Goal: Task Accomplishment & Management: Manage account settings

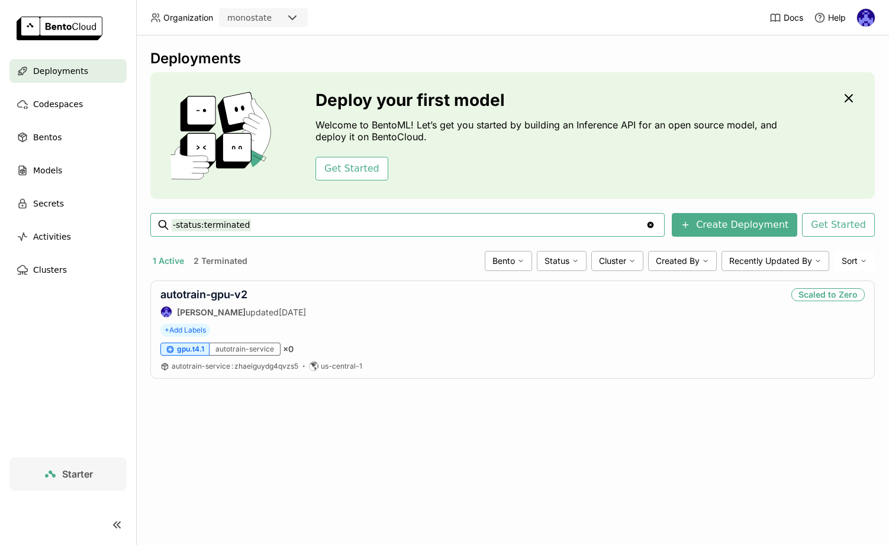
click at [411, 454] on div "Deployments Deploy your first model Welcome to BentoML! Let’s get you started b…" at bounding box center [512, 289] width 753 height 509
click at [217, 262] on button "2 Terminated" at bounding box center [220, 260] width 59 height 15
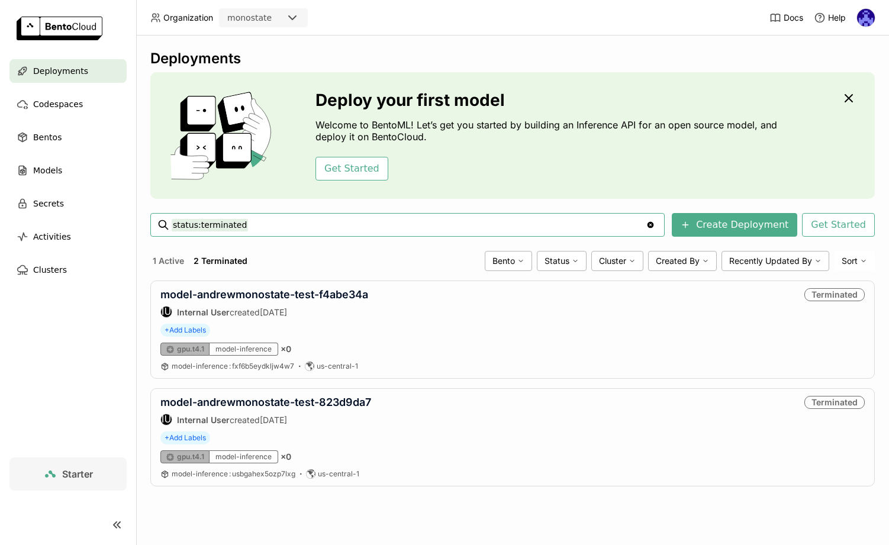
click at [292, 494] on div "Deployments Deploy your first model Welcome to BentoML! Let’s get you started b…" at bounding box center [512, 277] width 724 height 454
click at [369, 505] on div "Deployments Deploy your first model Welcome to BentoML! Let’s get you started b…" at bounding box center [512, 289] width 753 height 509
click at [827, 295] on div "Terminated" at bounding box center [834, 294] width 60 height 13
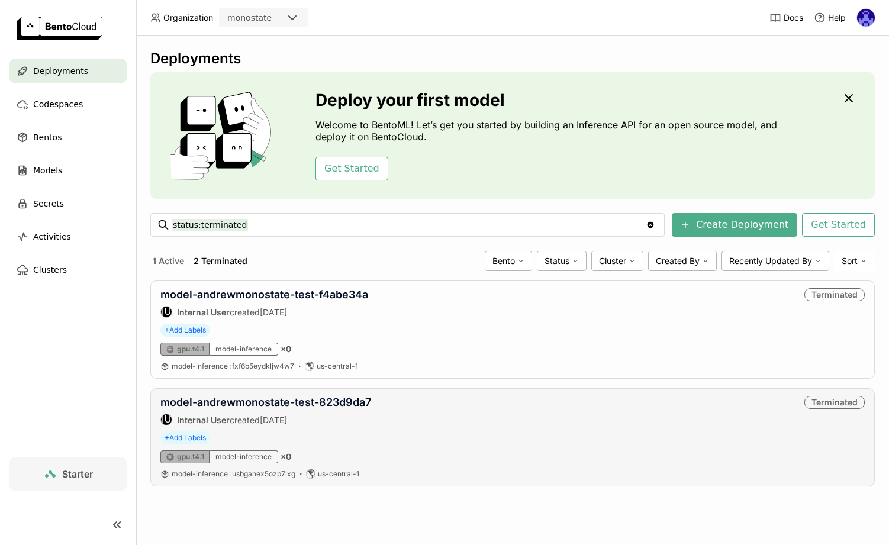
click at [587, 432] on div "+ Add Labels" at bounding box center [512, 437] width 704 height 13
click at [165, 261] on button "1 Active" at bounding box center [168, 260] width 36 height 15
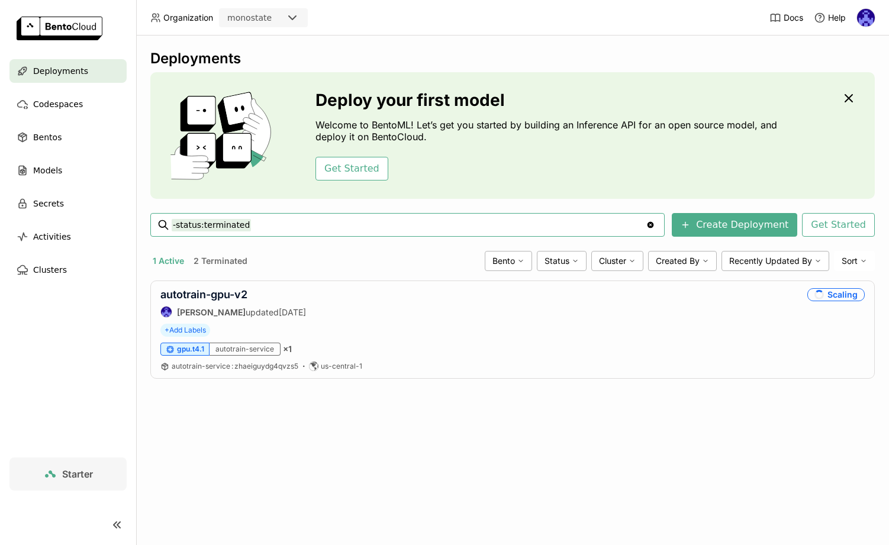
click at [506, 419] on div "Deployments Deploy your first model Welcome to BentoML! Let’s get you started b…" at bounding box center [512, 289] width 753 height 509
click at [316, 434] on div "Deployments Deploy your first model Welcome to BentoML! Let’s get you started b…" at bounding box center [512, 289] width 753 height 509
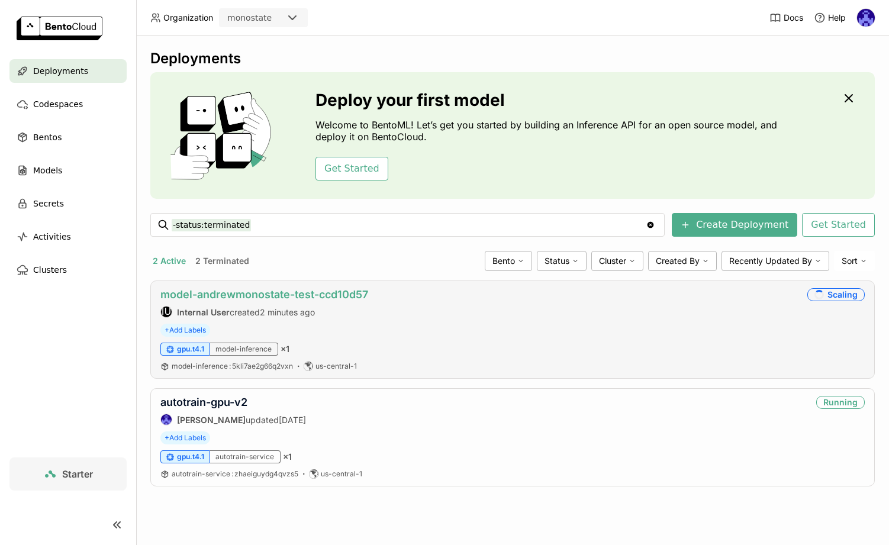
click at [318, 295] on link "model-andrewmonostate-test-ccd10d57" at bounding box center [264, 294] width 208 height 12
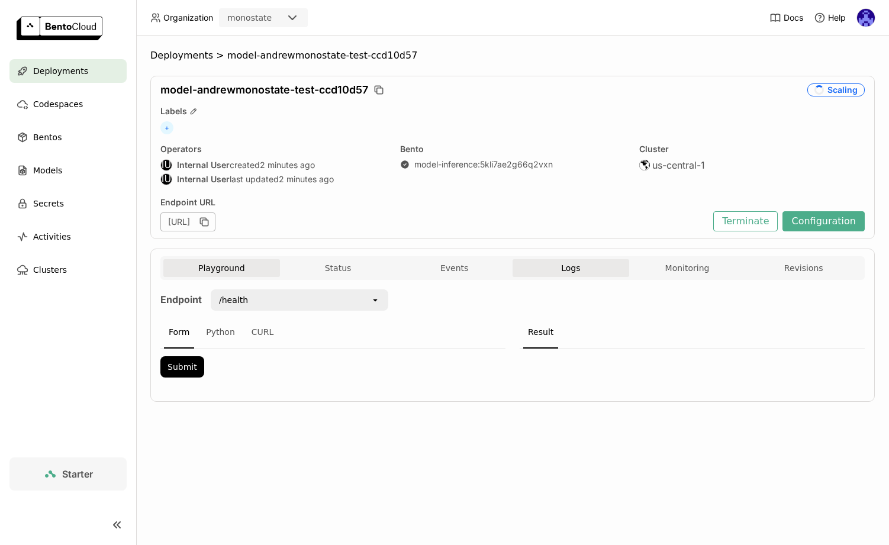
click at [566, 263] on span "Logs" at bounding box center [570, 268] width 19 height 11
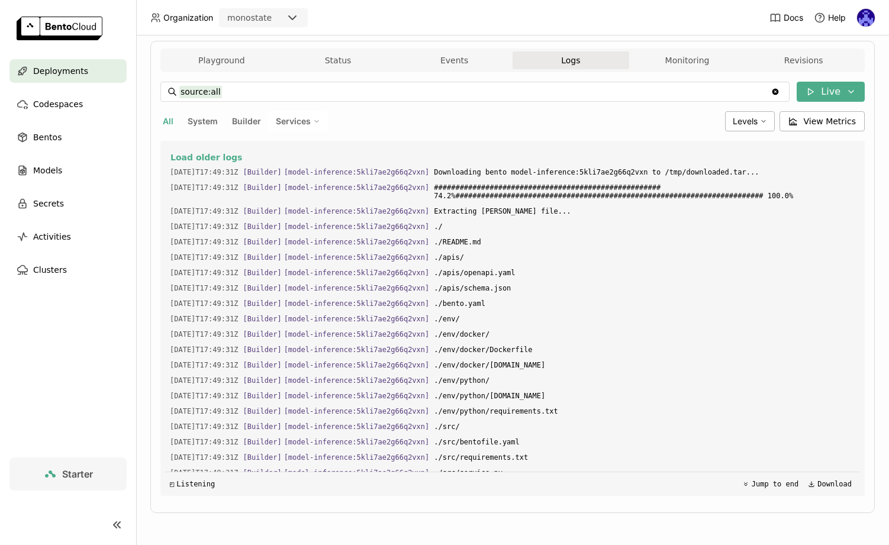
scroll to position [81, 0]
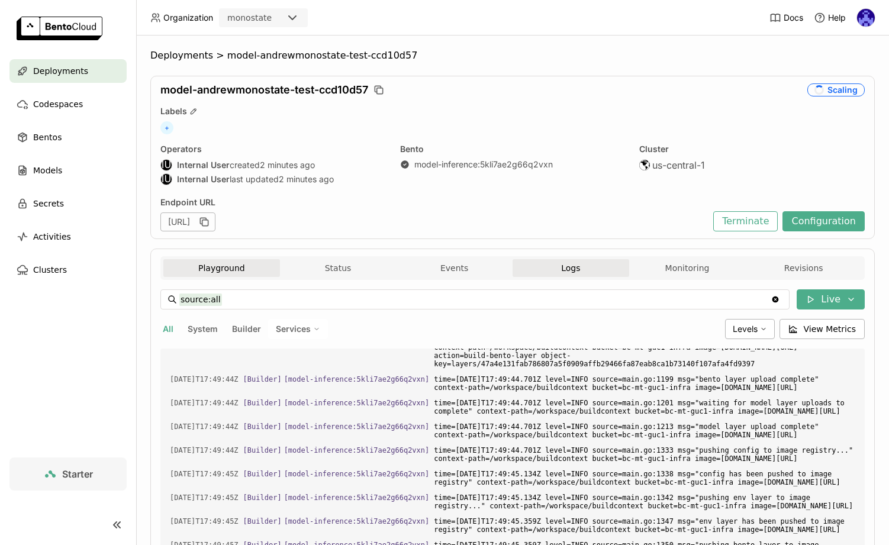
click at [211, 273] on button "Playground" at bounding box center [221, 268] width 117 height 18
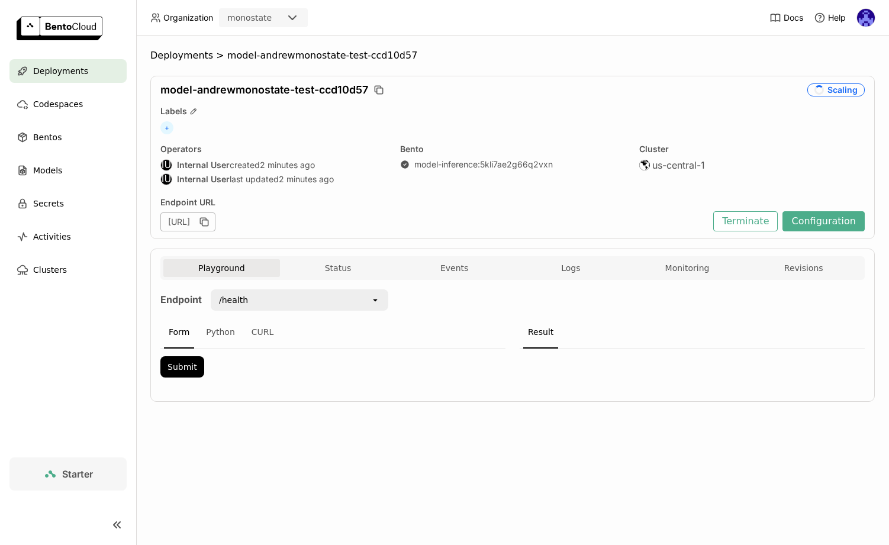
click at [91, 73] on div "Deployments" at bounding box center [67, 71] width 117 height 24
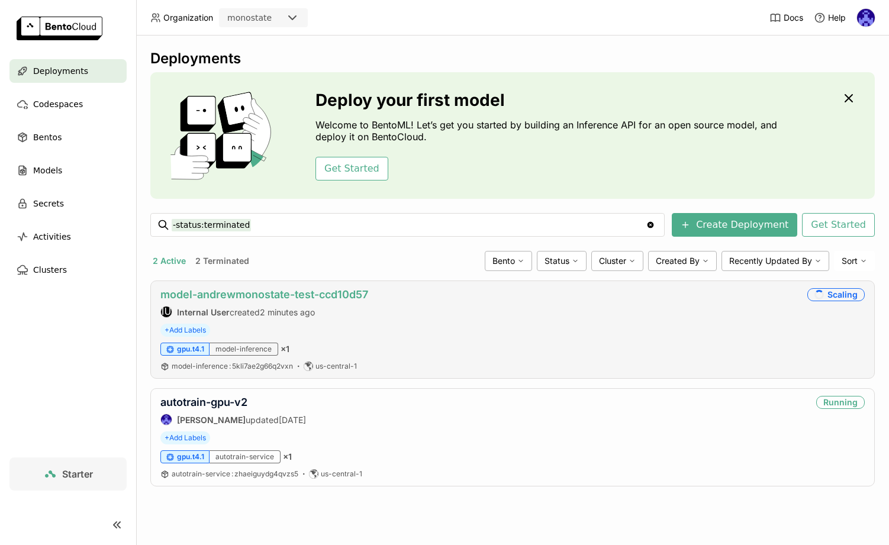
click at [325, 293] on link "model-andrewmonostate-test-ccd10d57" at bounding box center [264, 294] width 208 height 12
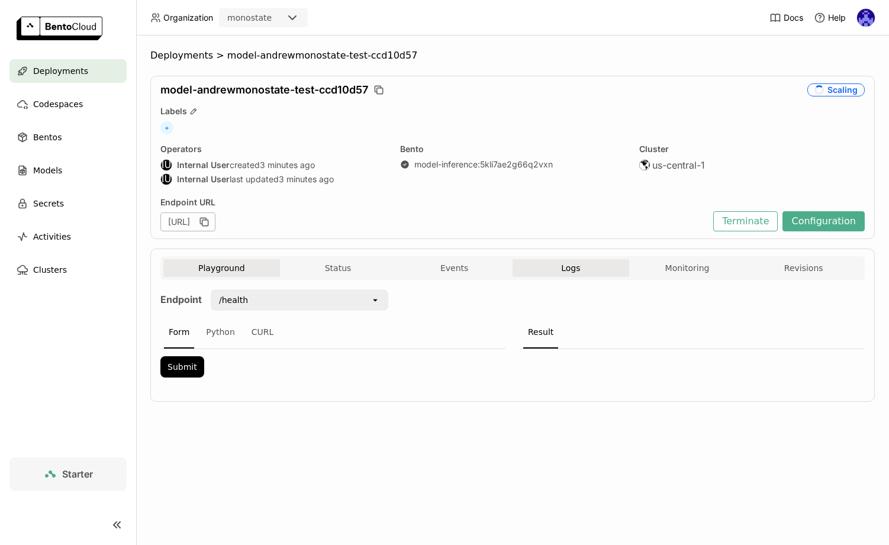
click at [556, 264] on button "Logs" at bounding box center [570, 268] width 117 height 18
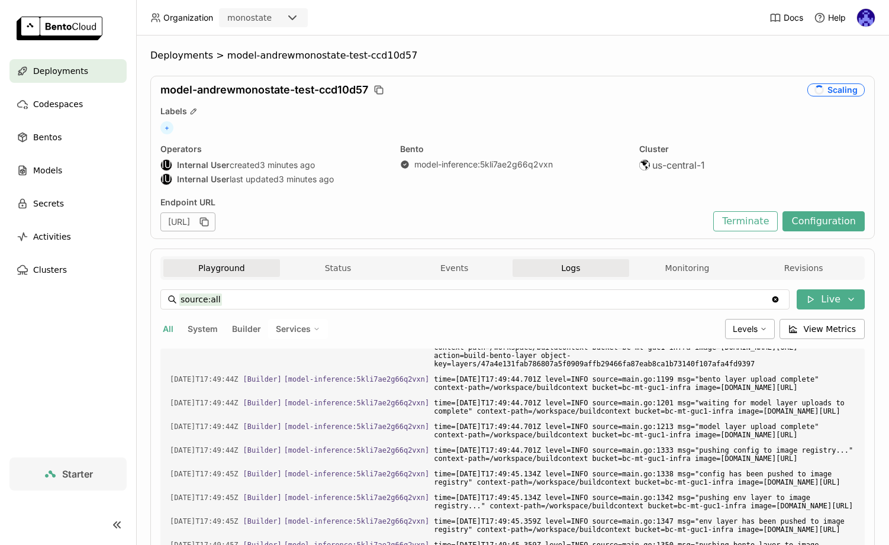
click at [205, 273] on button "Playground" at bounding box center [221, 268] width 117 height 18
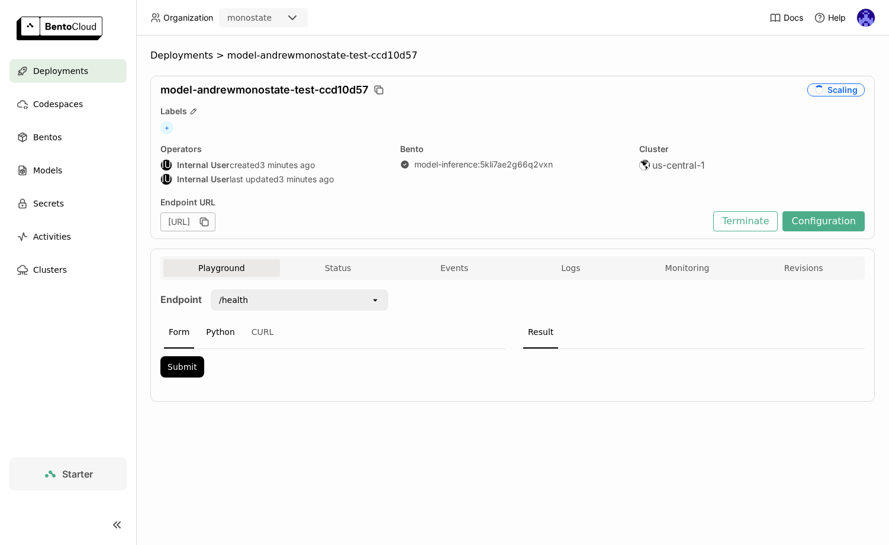
click at [224, 341] on div "Python" at bounding box center [220, 333] width 38 height 32
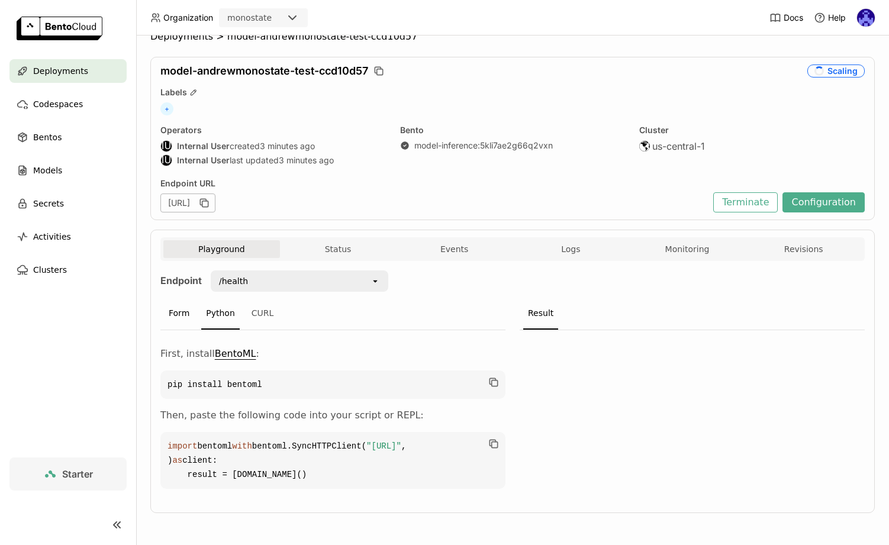
click at [180, 298] on div "Form" at bounding box center [179, 314] width 30 height 32
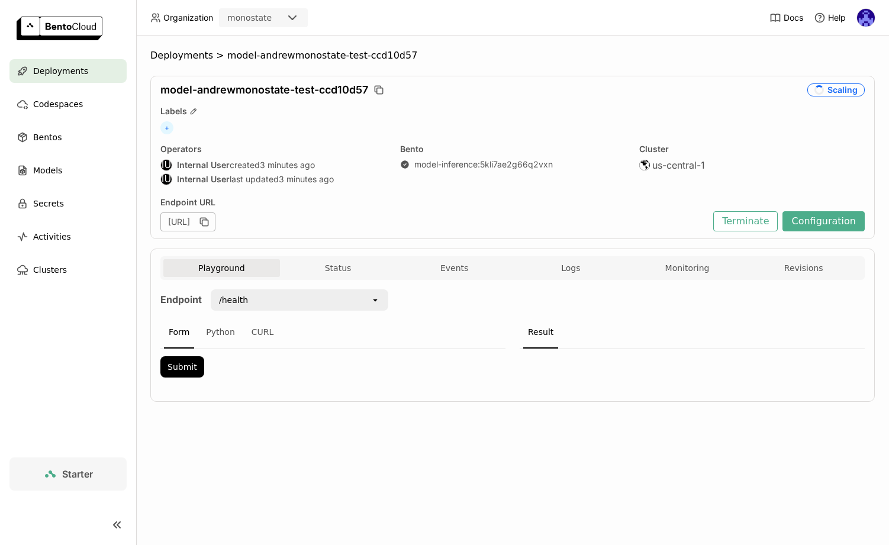
click at [286, 302] on div "/health" at bounding box center [291, 299] width 159 height 19
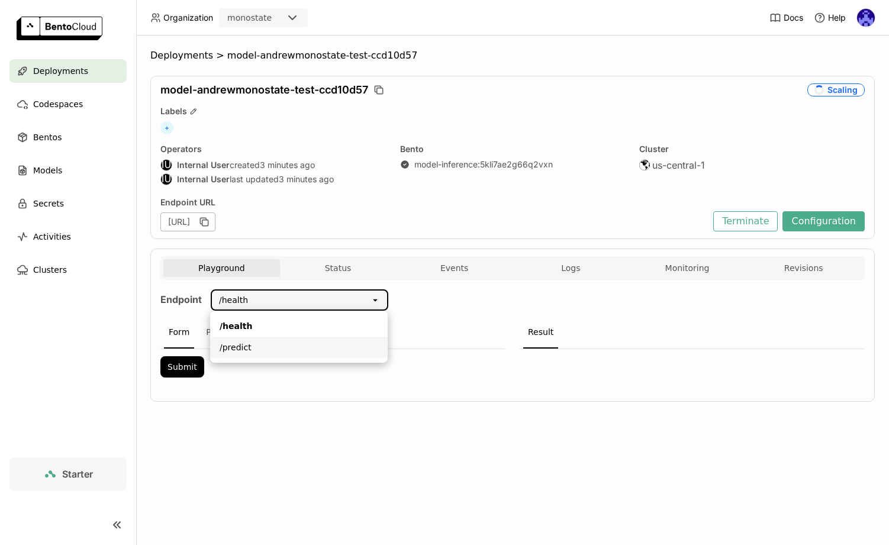
click at [352, 348] on div "/predict" at bounding box center [299, 347] width 159 height 12
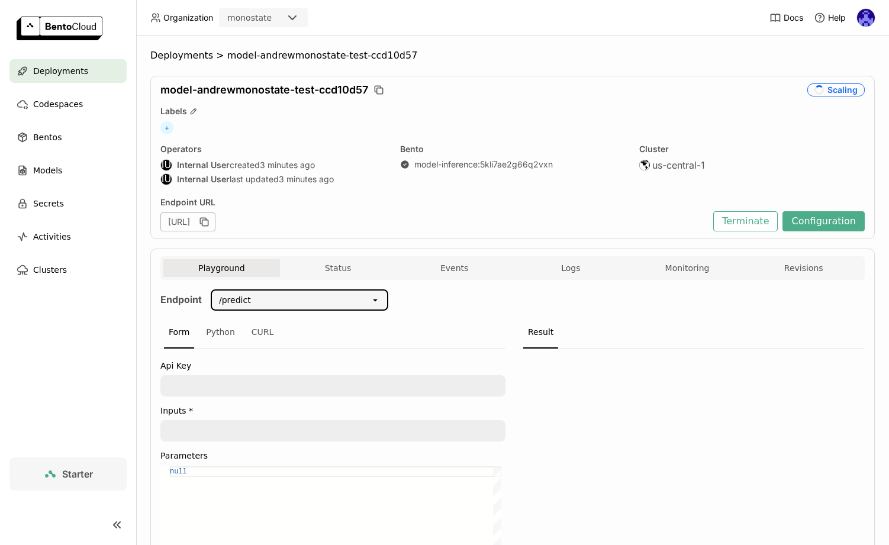
click at [374, 301] on icon "open" at bounding box center [374, 299] width 9 height 9
click at [437, 302] on div "Endpoint /predict open Form Python CURL Api Key Inputs * Parameters null null S…" at bounding box center [512, 455] width 704 height 333
click at [323, 382] on textarea at bounding box center [333, 385] width 343 height 19
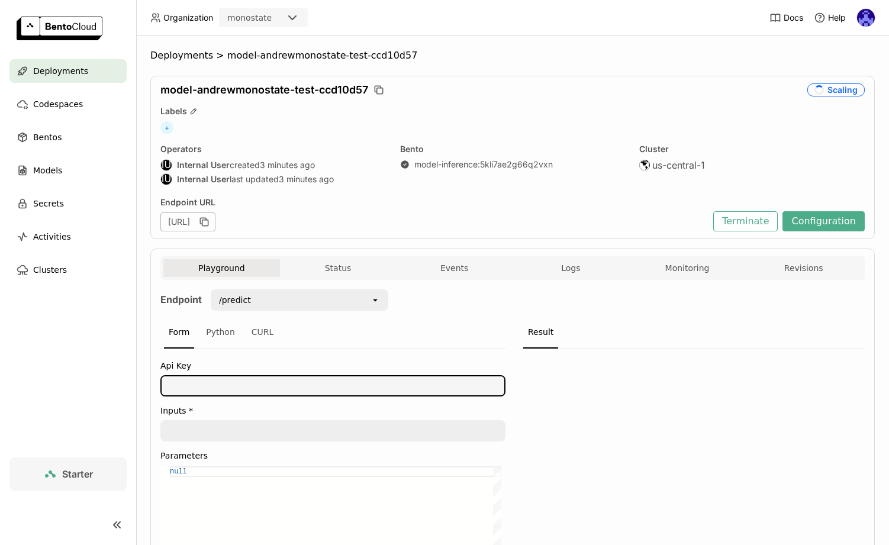
click at [336, 309] on div "/predict open" at bounding box center [299, 299] width 177 height 21
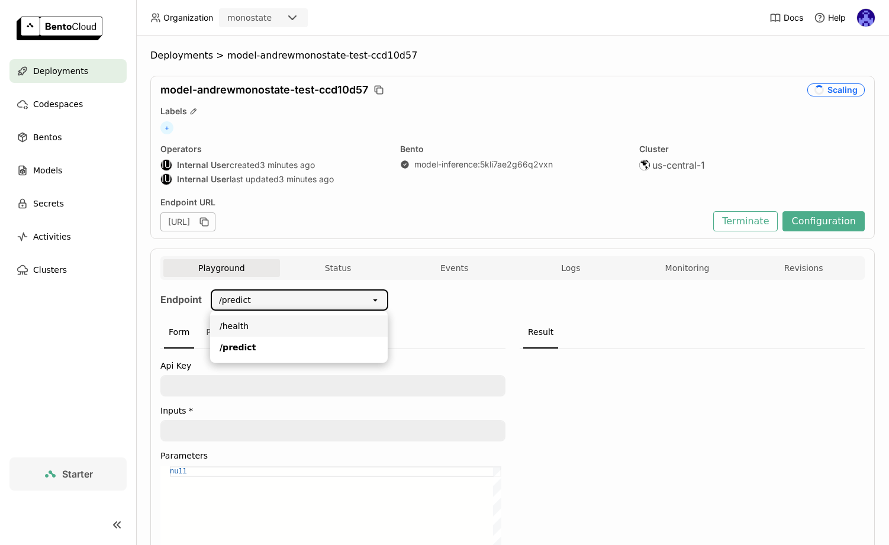
click at [325, 334] on li "/health" at bounding box center [298, 325] width 177 height 21
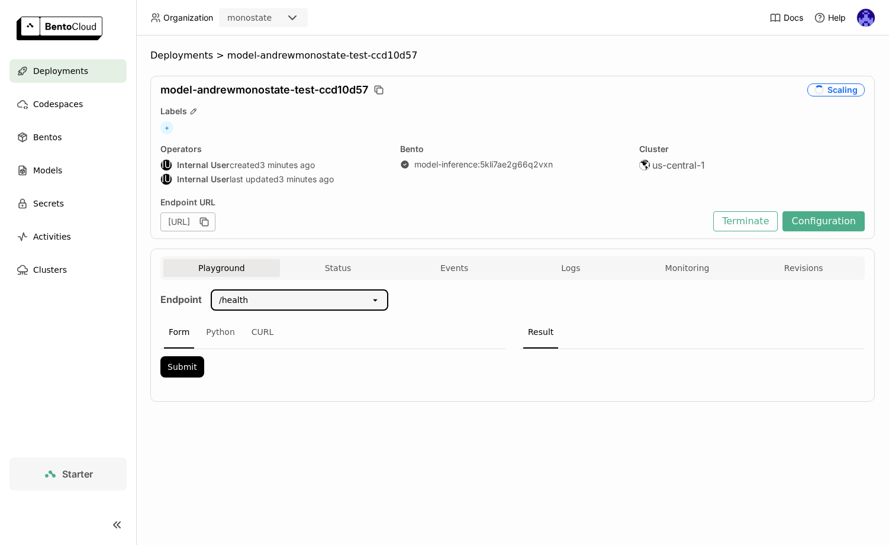
click at [417, 302] on div "Endpoint /health open Form Python CURL Submit Result" at bounding box center [512, 336] width 704 height 95
click at [360, 305] on div "/health" at bounding box center [291, 299] width 159 height 19
click at [435, 301] on div "Endpoint /health open Form Python CURL Submit Result" at bounding box center [512, 336] width 704 height 95
click at [586, 265] on button "Logs" at bounding box center [570, 268] width 117 height 18
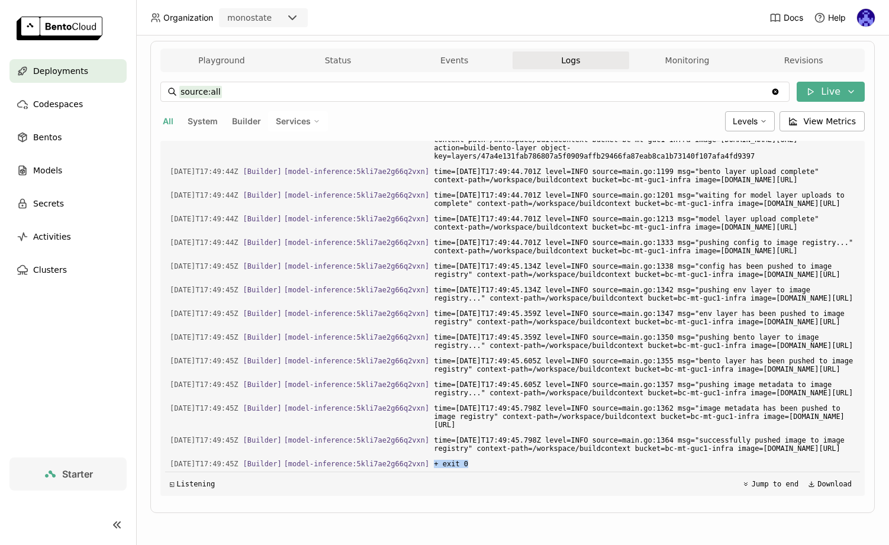
drag, startPoint x: 526, startPoint y: 461, endPoint x: 460, endPoint y: 457, distance: 65.8
click at [460, 457] on div "Load older logs 2025-09-25T17:49:31Z [Builder] [ model-inference:5kli7ae2g66q2v…" at bounding box center [512, 318] width 695 height 355
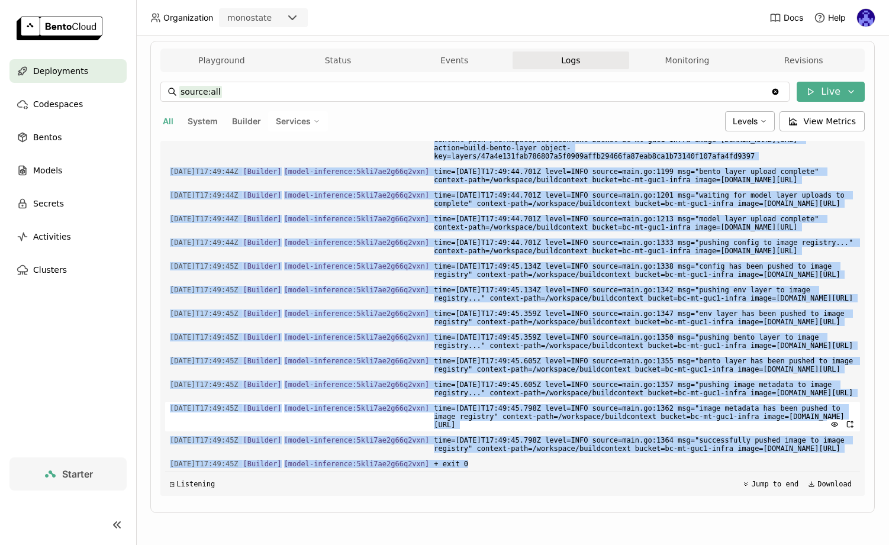
click at [501, 411] on span "time=2025-09-25T17:49:45.798Z level=INFO source=main.go:1362 msg="image metadat…" at bounding box center [644, 417] width 421 height 30
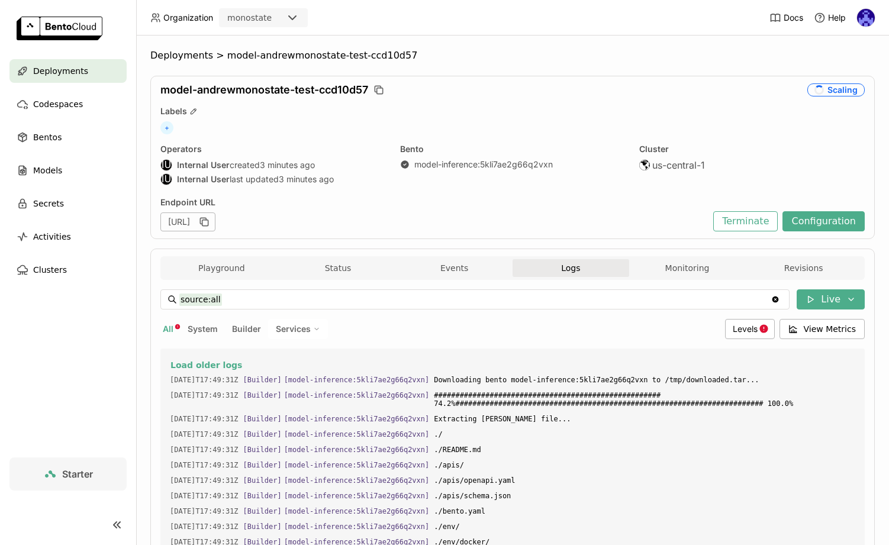
drag, startPoint x: 395, startPoint y: 359, endPoint x: 466, endPoint y: 441, distance: 109.5
click at [466, 441] on div "Load older logs 2025-09-25T17:49:31Z [Builder] [ model-inference:5kli7ae2g66q2v…" at bounding box center [512, 525] width 695 height 355
drag, startPoint x: 460, startPoint y: 366, endPoint x: 565, endPoint y: 486, distance: 159.3
click at [566, 487] on div "Load older logs 2025-09-25T17:49:31Z [Builder] [ model-inference:5kli7ae2g66q2v…" at bounding box center [512, 525] width 695 height 355
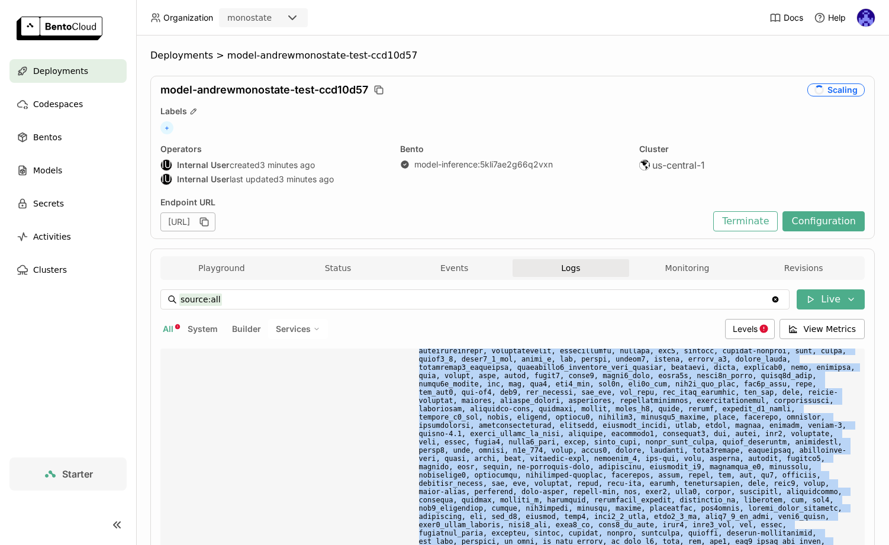
scroll to position [208, 0]
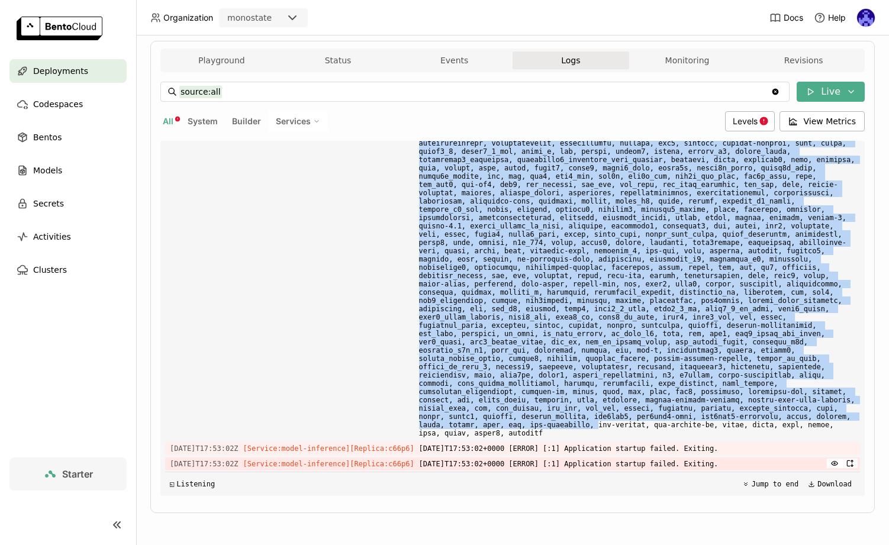
drag, startPoint x: 167, startPoint y: 379, endPoint x: 783, endPoint y: 468, distance: 622.3
click at [783, 468] on div "Load older logs 2025-09-25T17:49:31Z [Builder] [ model-inference:5kli7ae2g66q2v…" at bounding box center [512, 318] width 695 height 355
copy div "2025-09-25T17:49:31Z [Builder] [ model-inference:5kli7ae2g66q2vxn ] Downloading…"
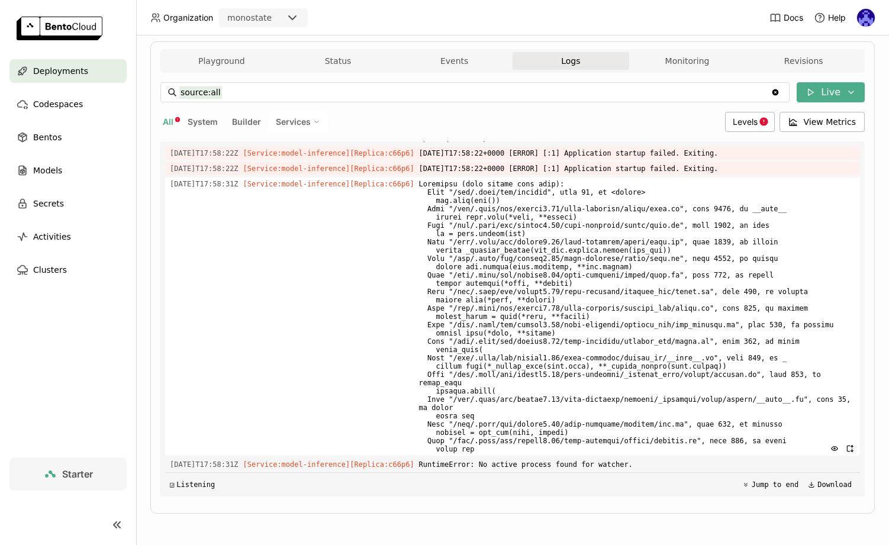
scroll to position [208, 0]
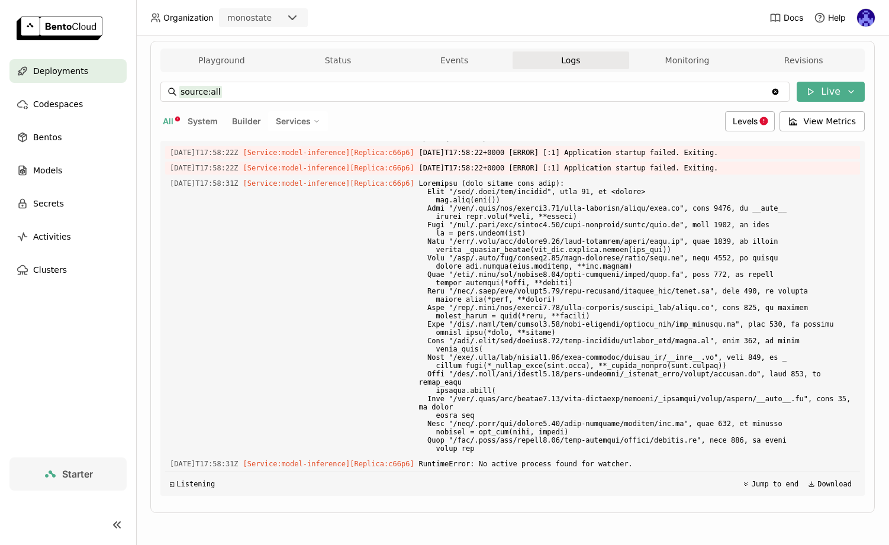
click at [78, 70] on span "Deployments" at bounding box center [60, 71] width 55 height 14
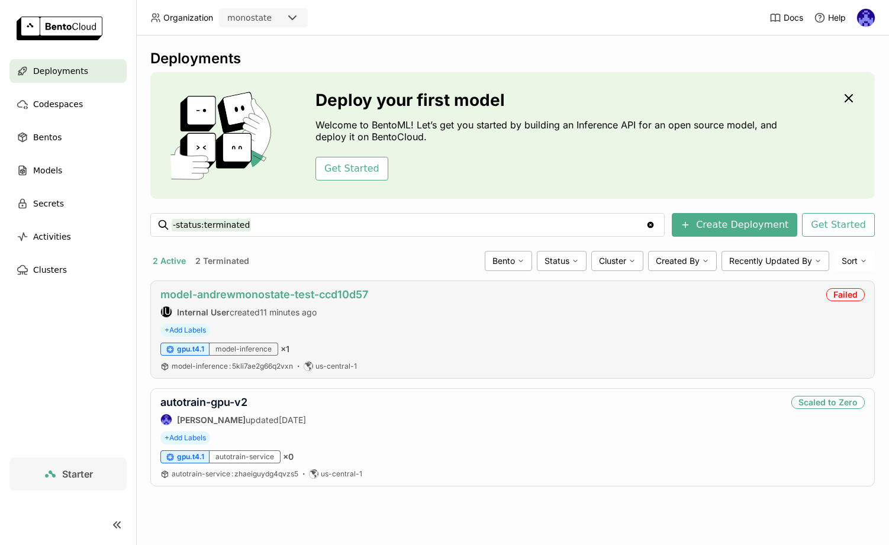
click at [289, 293] on link "model-andrewmonostate-test-ccd10d57" at bounding box center [264, 294] width 208 height 12
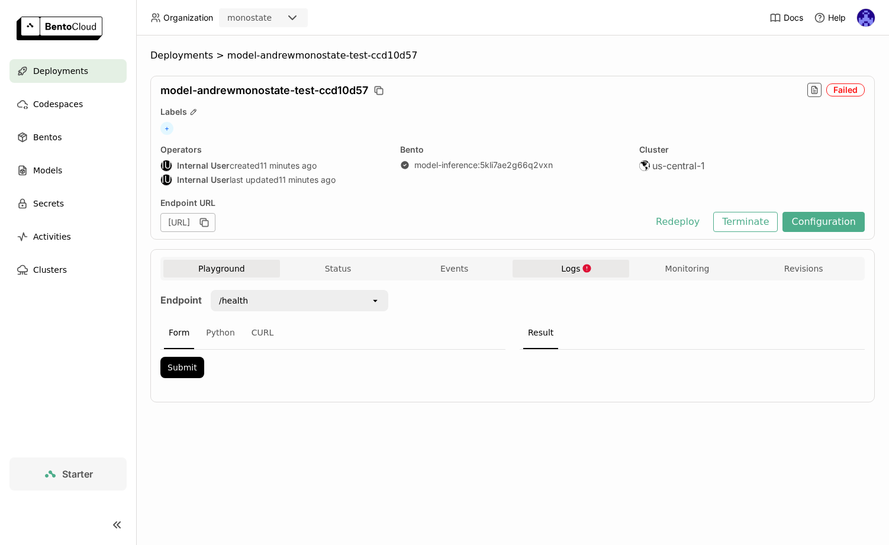
click at [572, 268] on span "Logs" at bounding box center [570, 268] width 19 height 11
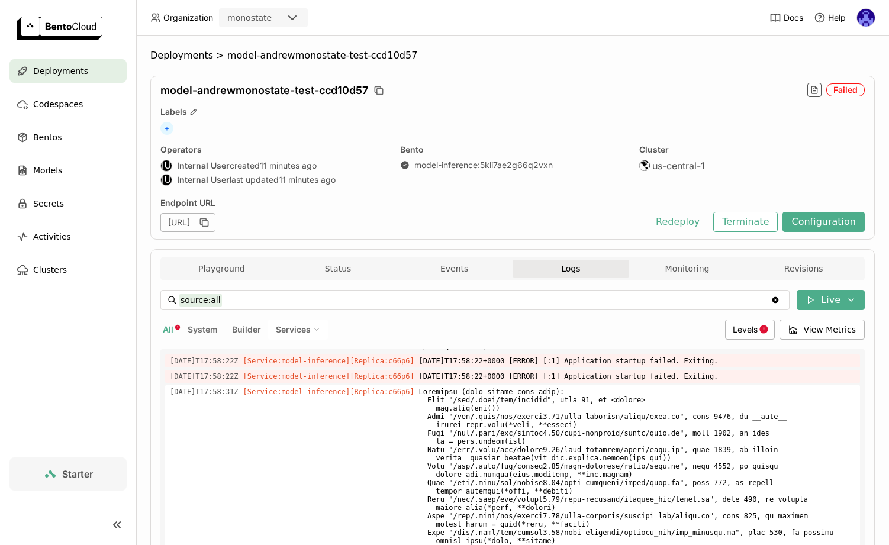
scroll to position [208, 0]
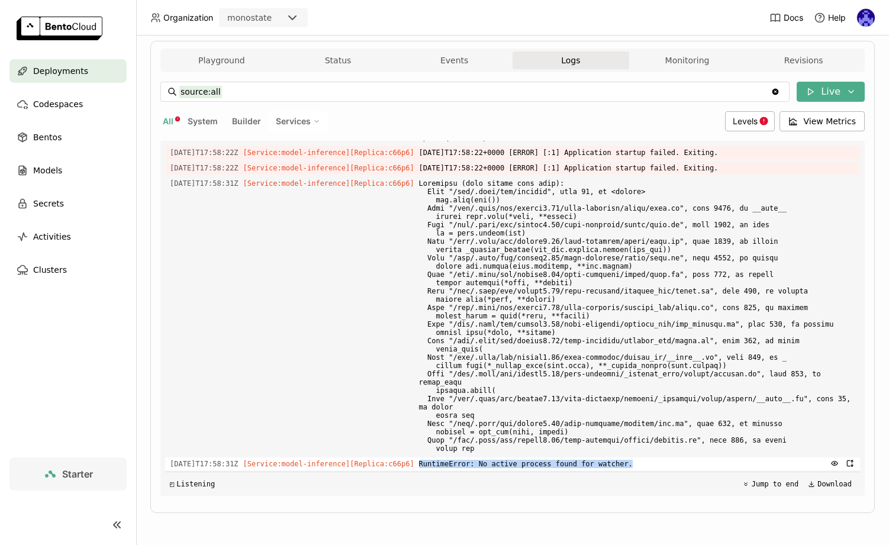
drag, startPoint x: 648, startPoint y: 466, endPoint x: 551, endPoint y: 459, distance: 97.3
click at [551, 459] on span "RuntimeError: No active process found for watcher." at bounding box center [637, 463] width 436 height 13
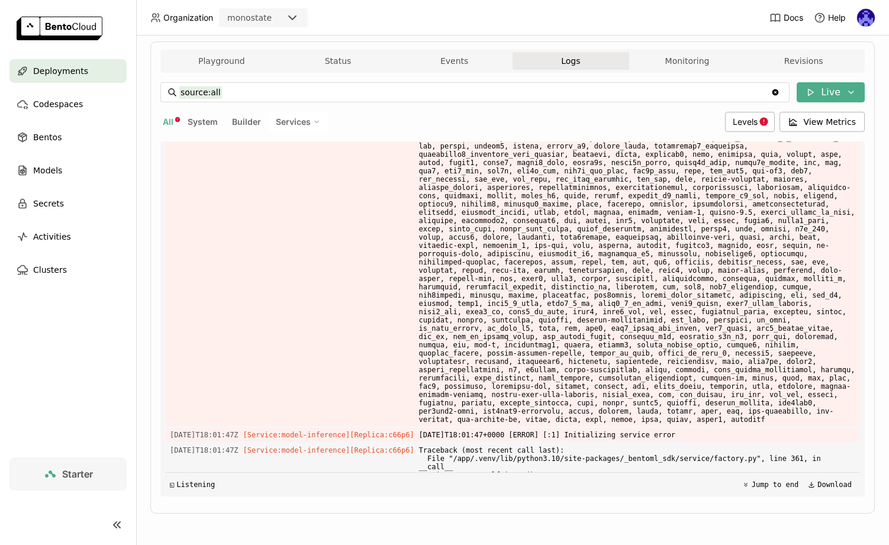
scroll to position [17143, 0]
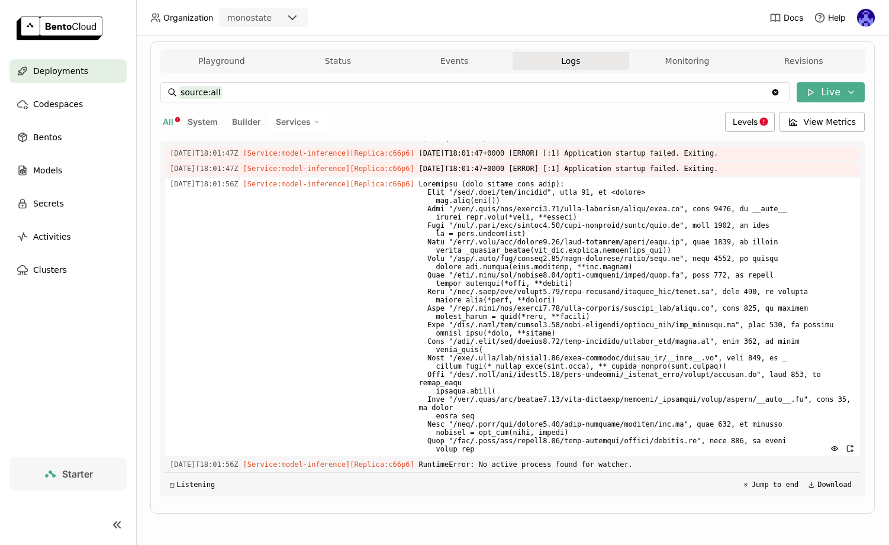
click at [554, 233] on span at bounding box center [637, 316] width 436 height 278
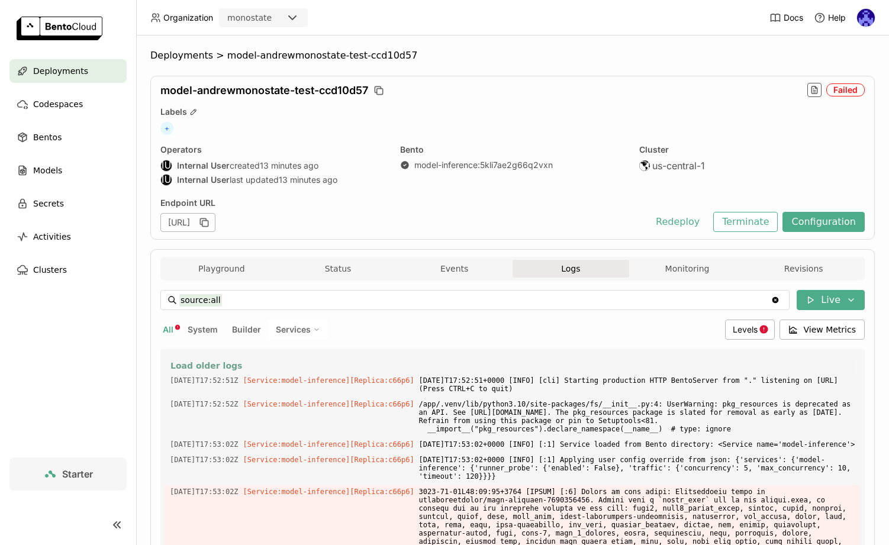
scroll to position [0, 0]
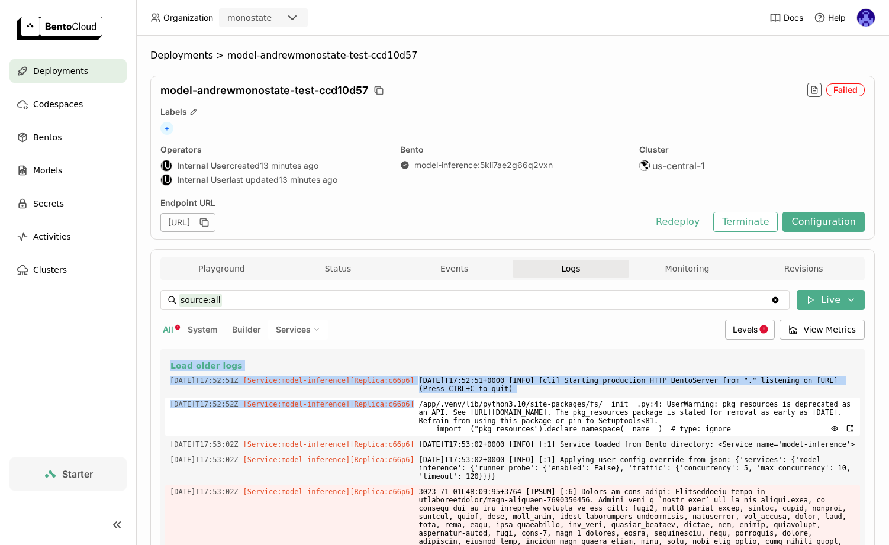
drag, startPoint x: 264, startPoint y: 357, endPoint x: 370, endPoint y: 434, distance: 130.5
click at [370, 434] on div "Load older logs 2025-09-25T17:52:51Z [Service:model-inference] [Replica: c66p6 …" at bounding box center [512, 526] width 695 height 355
click at [501, 353] on div "Load older logs 2025-09-25T17:52:51Z [Service:model-inference] [Replica: c66p6 …" at bounding box center [512, 526] width 695 height 355
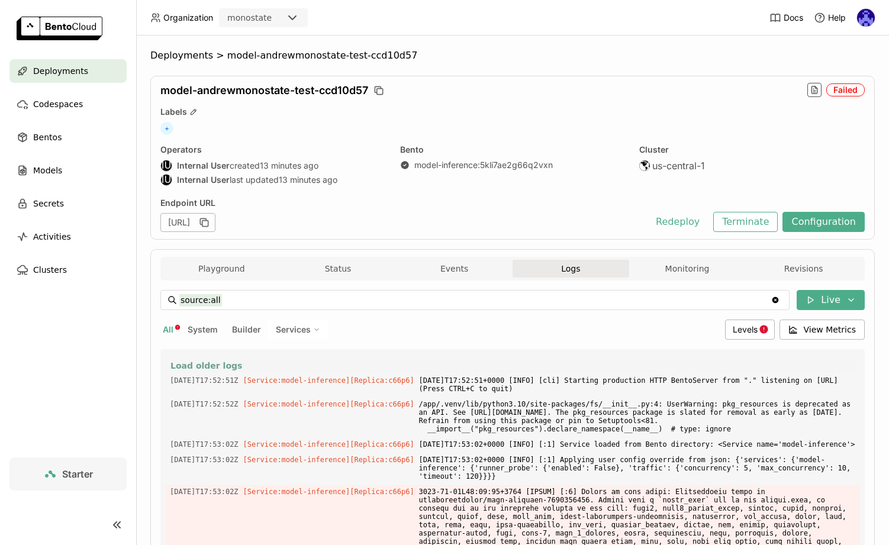
click at [208, 364] on span "Load older logs" at bounding box center [206, 365] width 72 height 11
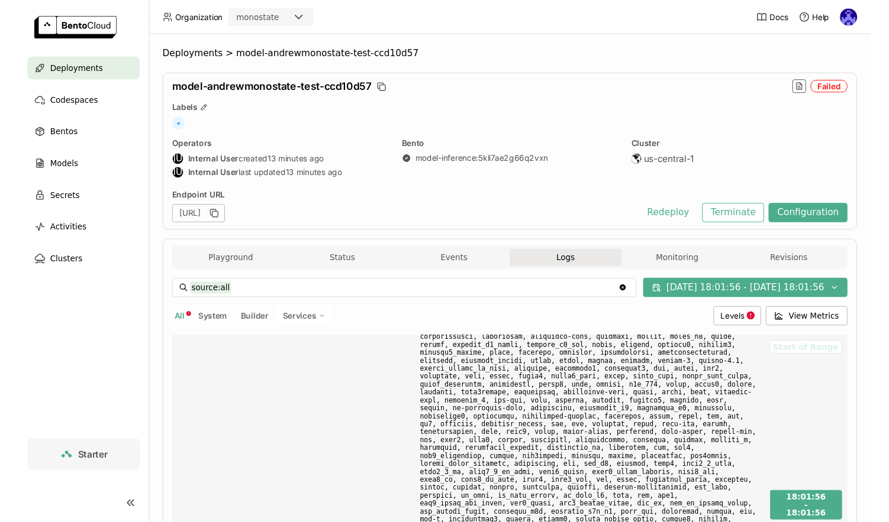
scroll to position [208, 0]
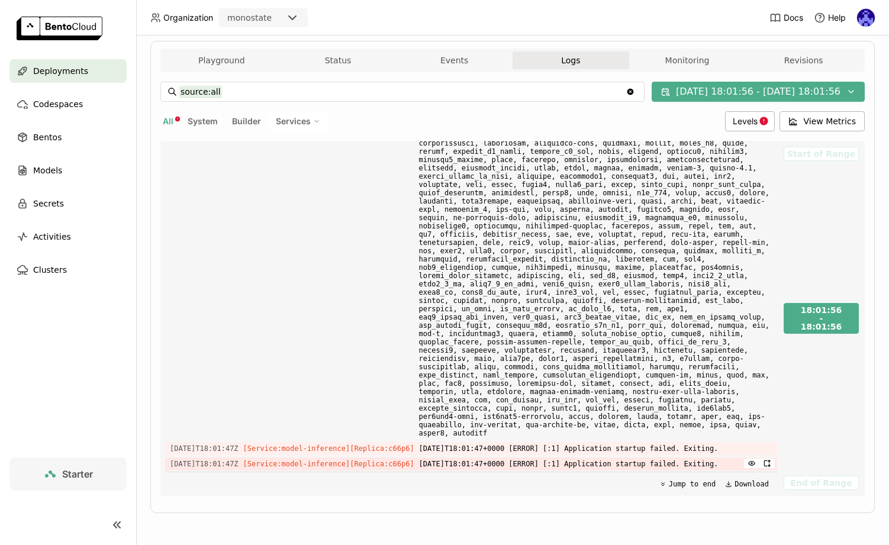
drag, startPoint x: 451, startPoint y: 351, endPoint x: 755, endPoint y: 464, distance: 324.1
click at [755, 464] on div "source:all source:all Clear value 09/18/2025 18:01:56 - 09/25/2025 18:01:56 All…" at bounding box center [512, 289] width 704 height 414
copy div "Downloading bento model-inference:5kli7ae2g66q2vxn to /tmp/downloaded.tar... 20…"
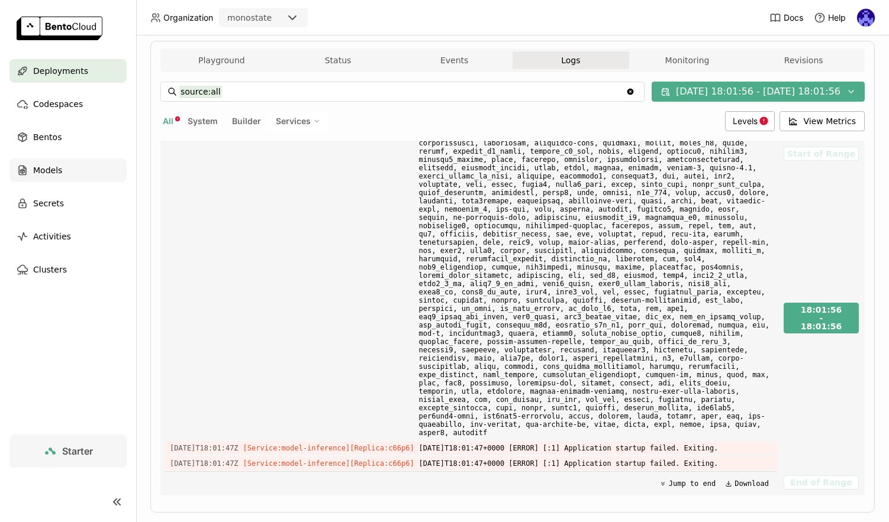
click at [61, 176] on span "Models" at bounding box center [47, 170] width 29 height 14
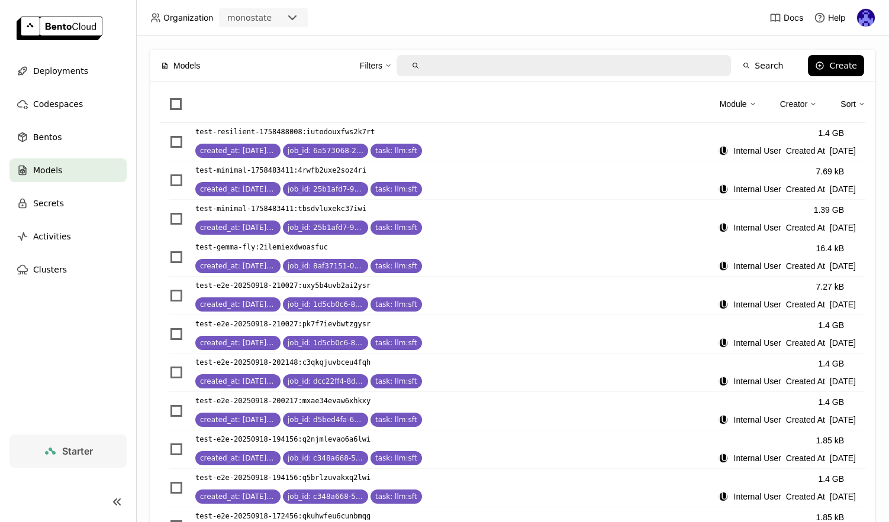
click at [267, 97] on div "Module Creator Sort" at bounding box center [512, 107] width 705 height 31
click at [299, 102] on div "Module Creator Sort" at bounding box center [512, 107] width 705 height 31
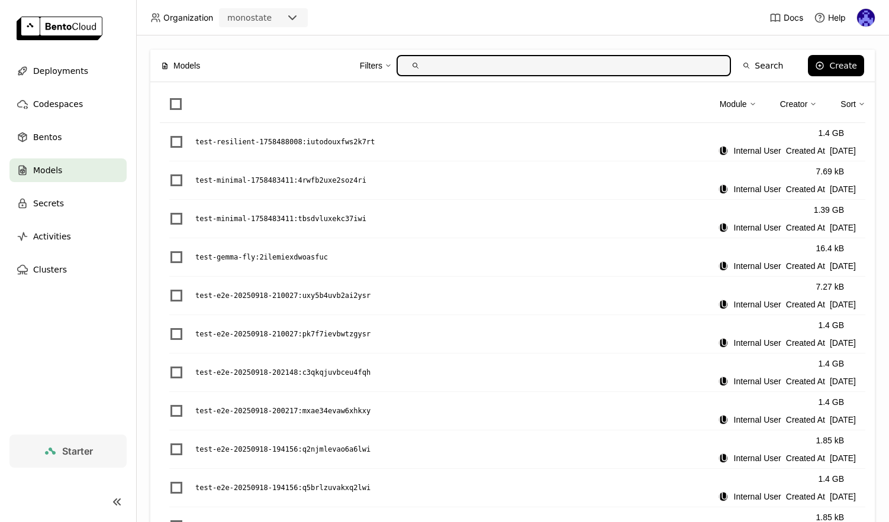
paste input "test-workflow-1758822424:4bydlre2g6ukgvxn"
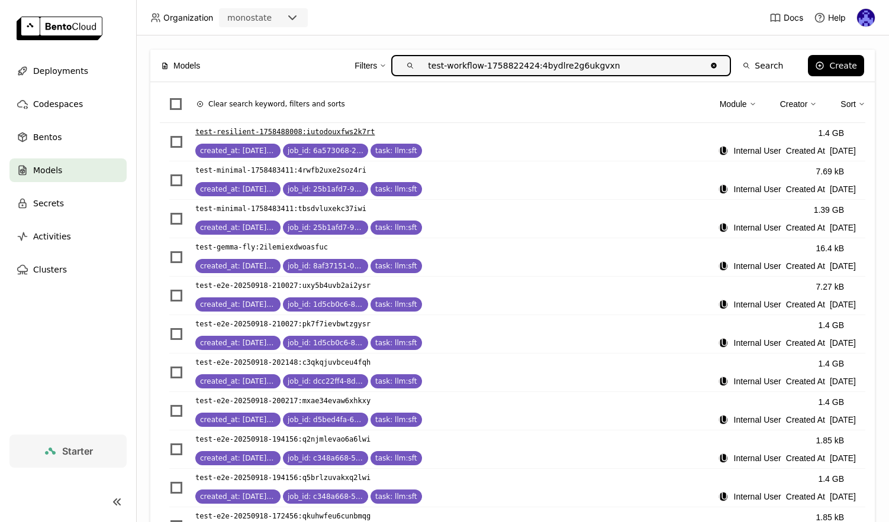
type input "test-workflow-1758822424:4bydlre2g6ukgvxn"
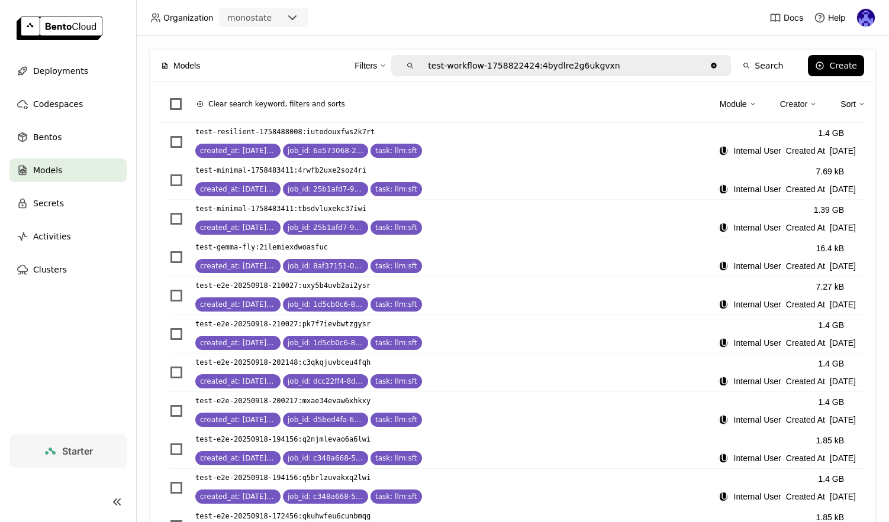
click at [212, 69] on div "Models Filters test-workflow-1758822424:4bydlre2g6ukgvxn Clear value Search Cre…" at bounding box center [512, 66] width 703 height 32
click at [357, 67] on div "Filters" at bounding box center [365, 65] width 22 height 13
click at [292, 61] on div "Filters The models I created test-workflow-1758822424:4bydlre2g6ukgvxn Clear va…" at bounding box center [501, 65] width 578 height 25
click at [270, 66] on div "Filters test-workflow-1758822424:4bydlre2g6ukgvxn Clear value Search" at bounding box center [501, 65] width 578 height 25
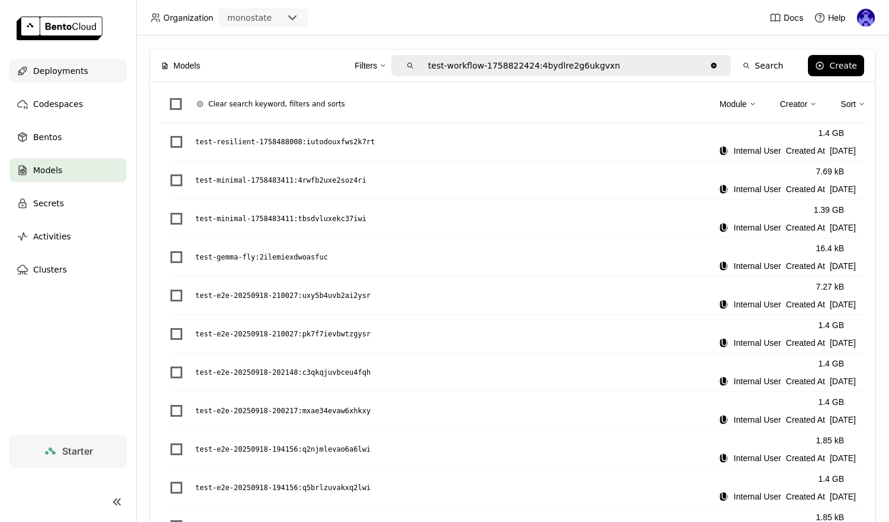
click at [83, 76] on span "Deployments" at bounding box center [60, 71] width 55 height 14
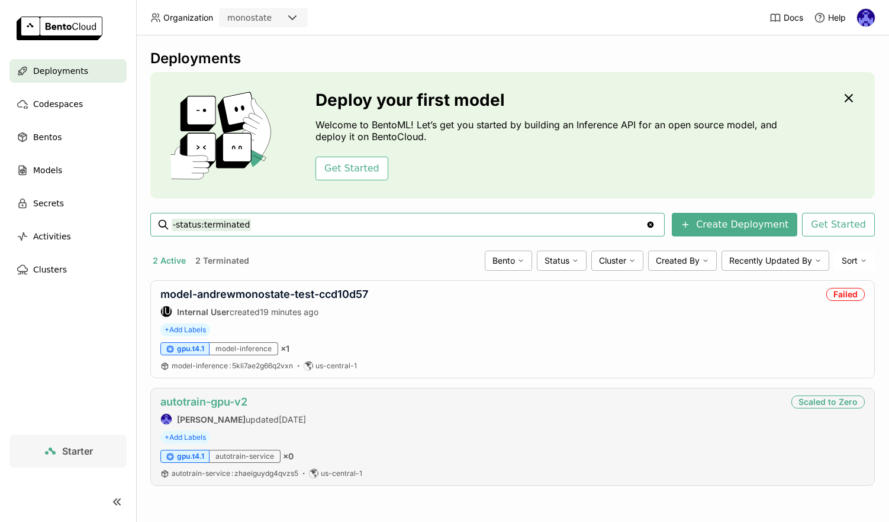
click at [234, 402] on link "autotrain-gpu-v2" at bounding box center [203, 402] width 87 height 12
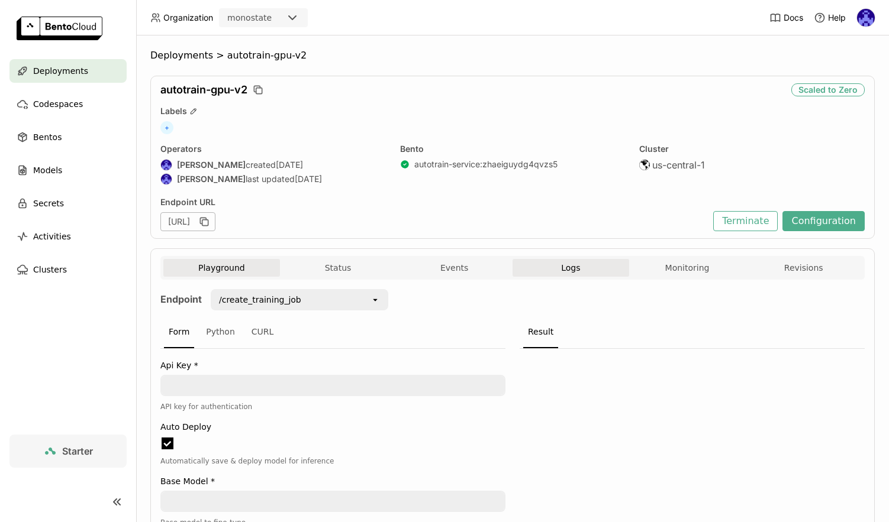
click at [600, 271] on button "Logs" at bounding box center [570, 268] width 117 height 18
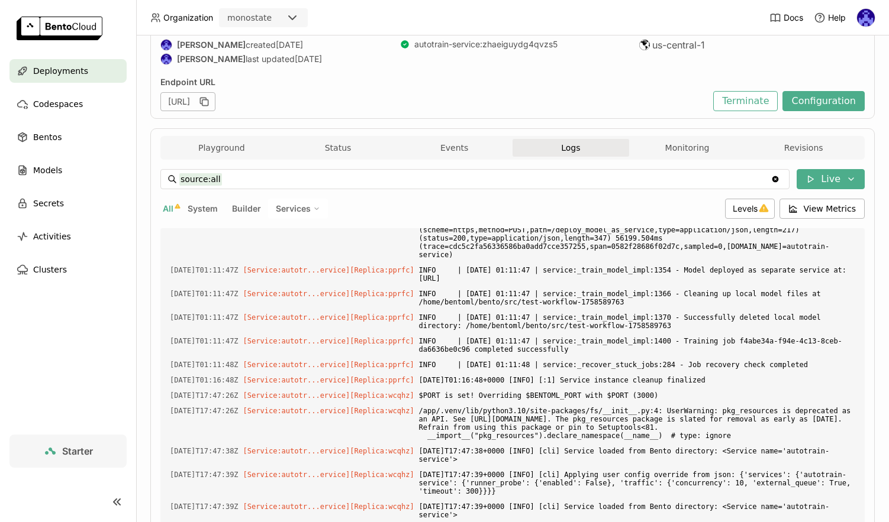
scroll to position [1400, 0]
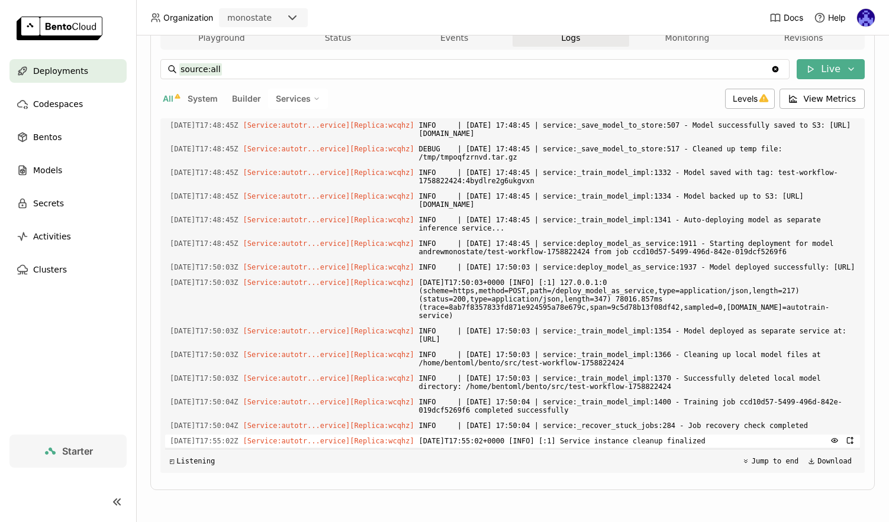
drag, startPoint x: 766, startPoint y: 292, endPoint x: 751, endPoint y: 447, distance: 156.3
click at [751, 447] on div "Load older logs [DATE]T01:09:28Z [Service:autotr...ervice] [Replica: pprfc ] $P…" at bounding box center [512, 295] width 695 height 355
copy div "[DATE]T17:47:26Z [Service:autotr...ervice] [Replica: wcqhz ] $PORT is set! Over…"
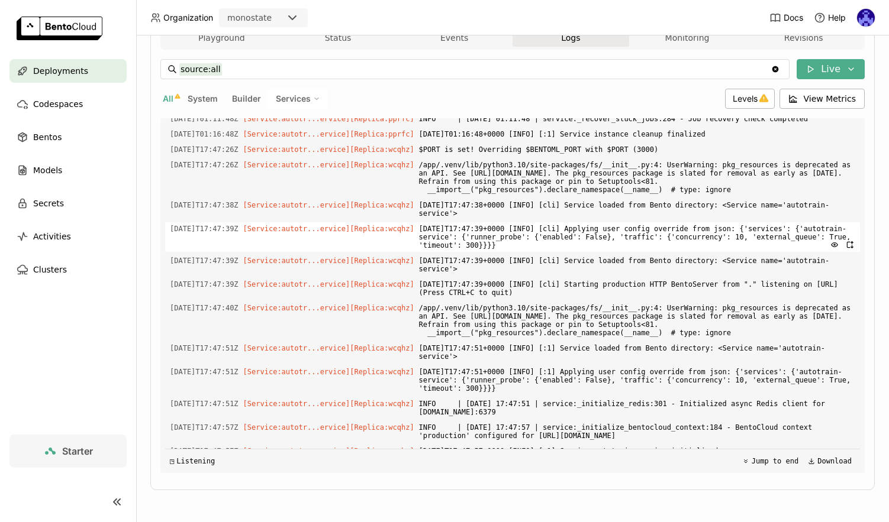
copy div "[DATE]T17:47:26Z [Service:autotr...ervice] [Replica: wcqhz ] $PORT is set! Over…"
